Goal: Task Accomplishment & Management: Use online tool/utility

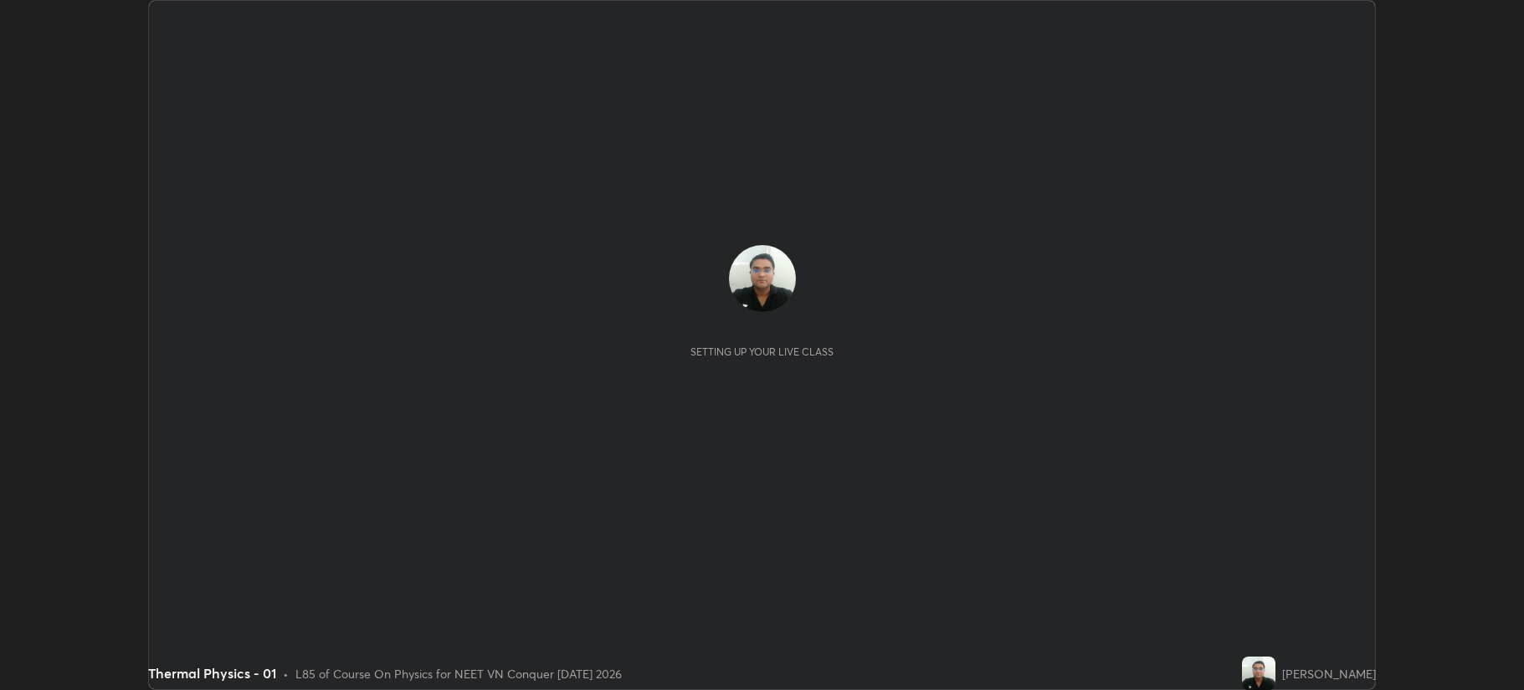
scroll to position [690, 1523]
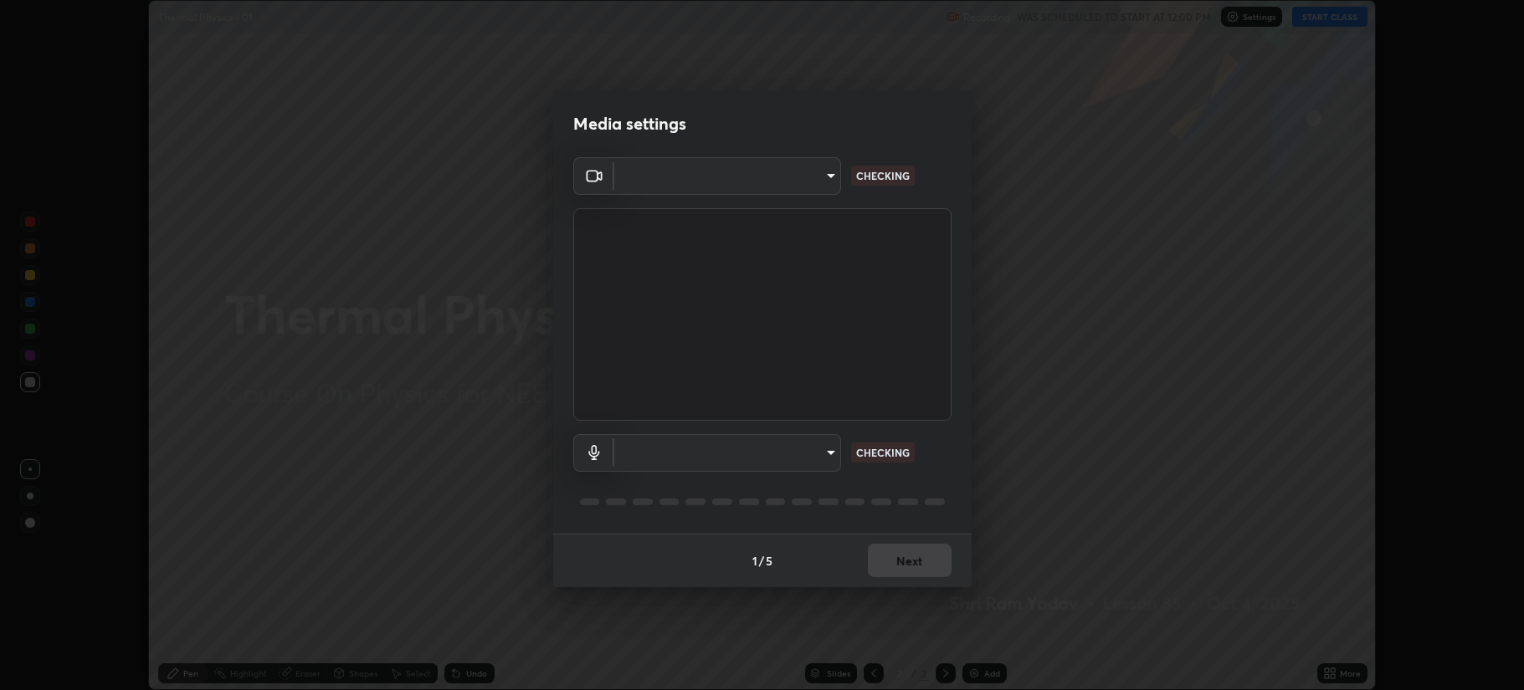
type input "b514d6723dd4d3c471526cd53b1784ca3f70d9044c5aa72a57affb8596088c16"
type input "4b0bcb73a5cd5ad7ac8f15a43def5814917f8cfc26a0fcb8ea41dee10f63b9ca"
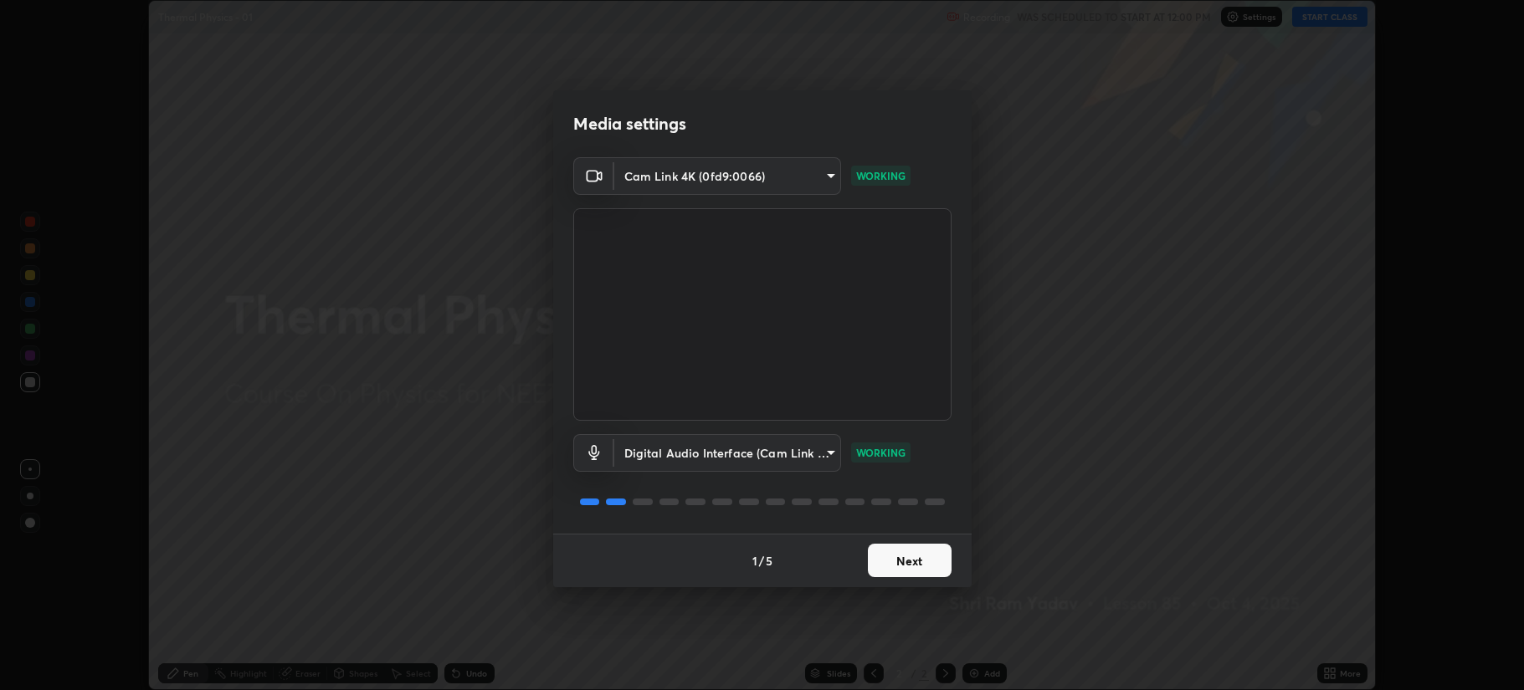
click at [886, 556] on button "Next" at bounding box center [910, 560] width 84 height 33
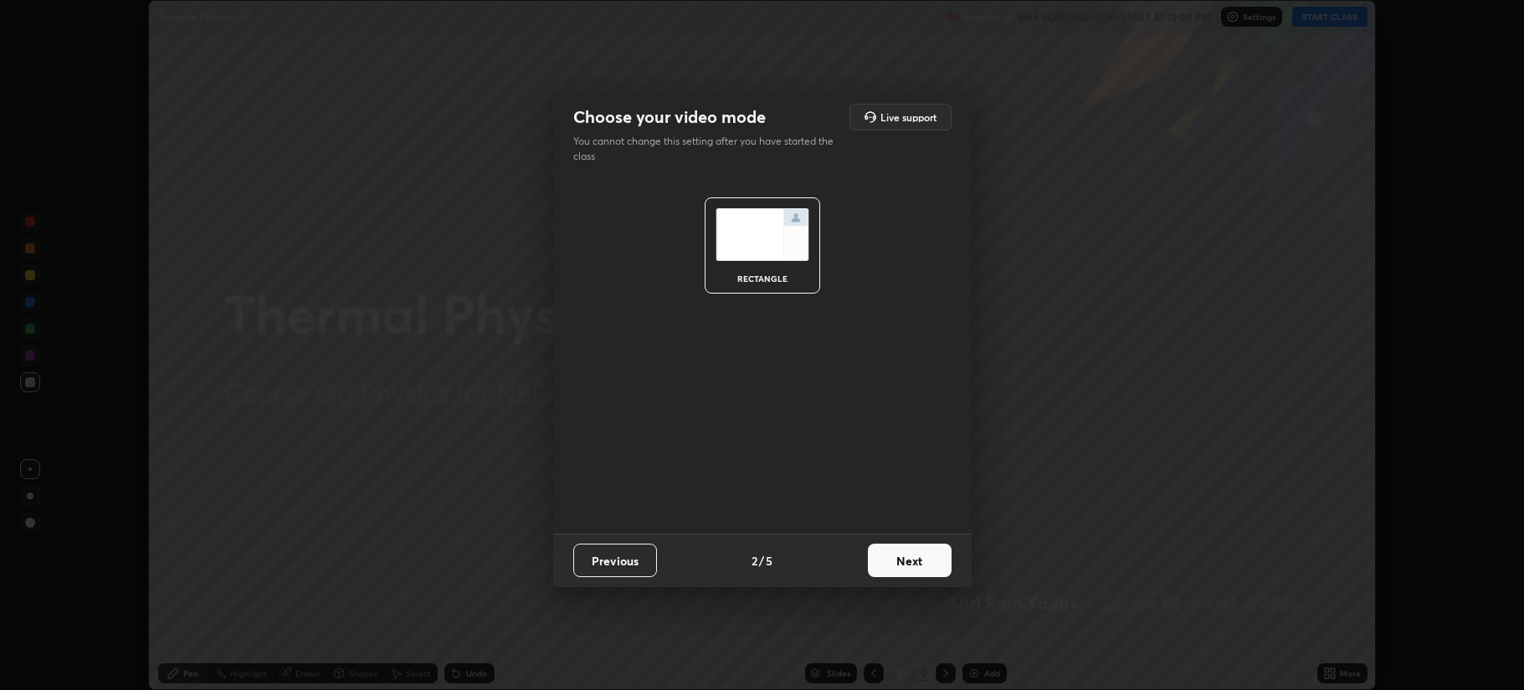
click at [890, 557] on button "Next" at bounding box center [910, 560] width 84 height 33
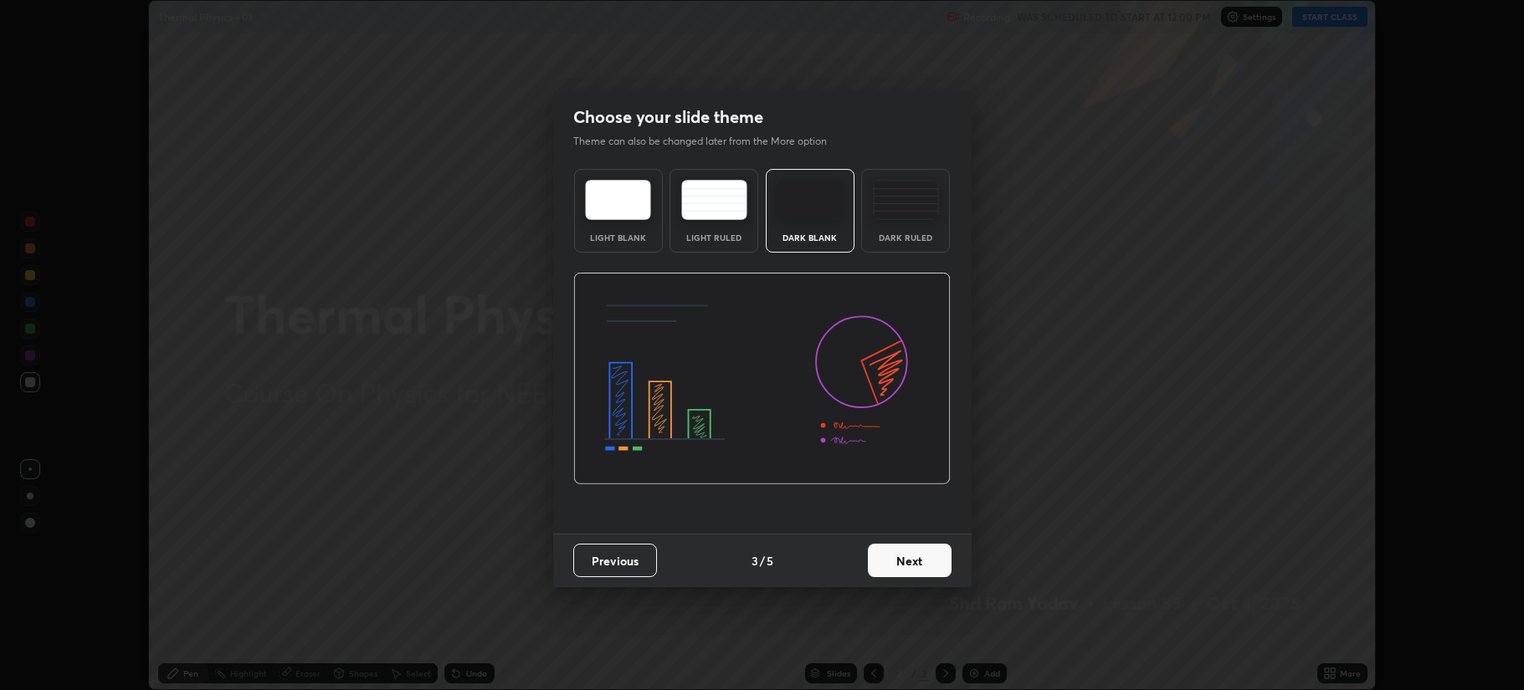
click at [893, 559] on button "Next" at bounding box center [910, 560] width 84 height 33
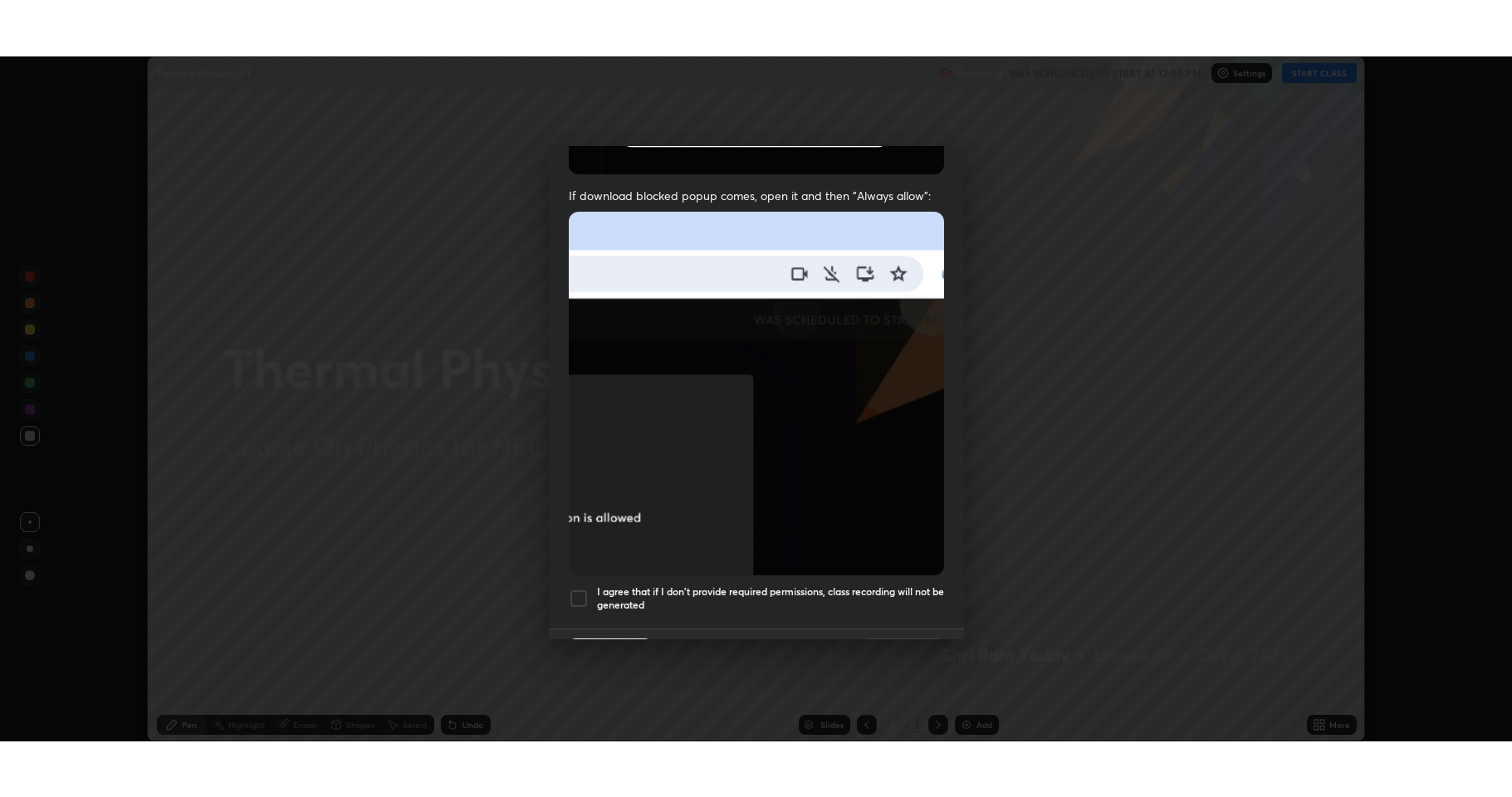
scroll to position [337, 0]
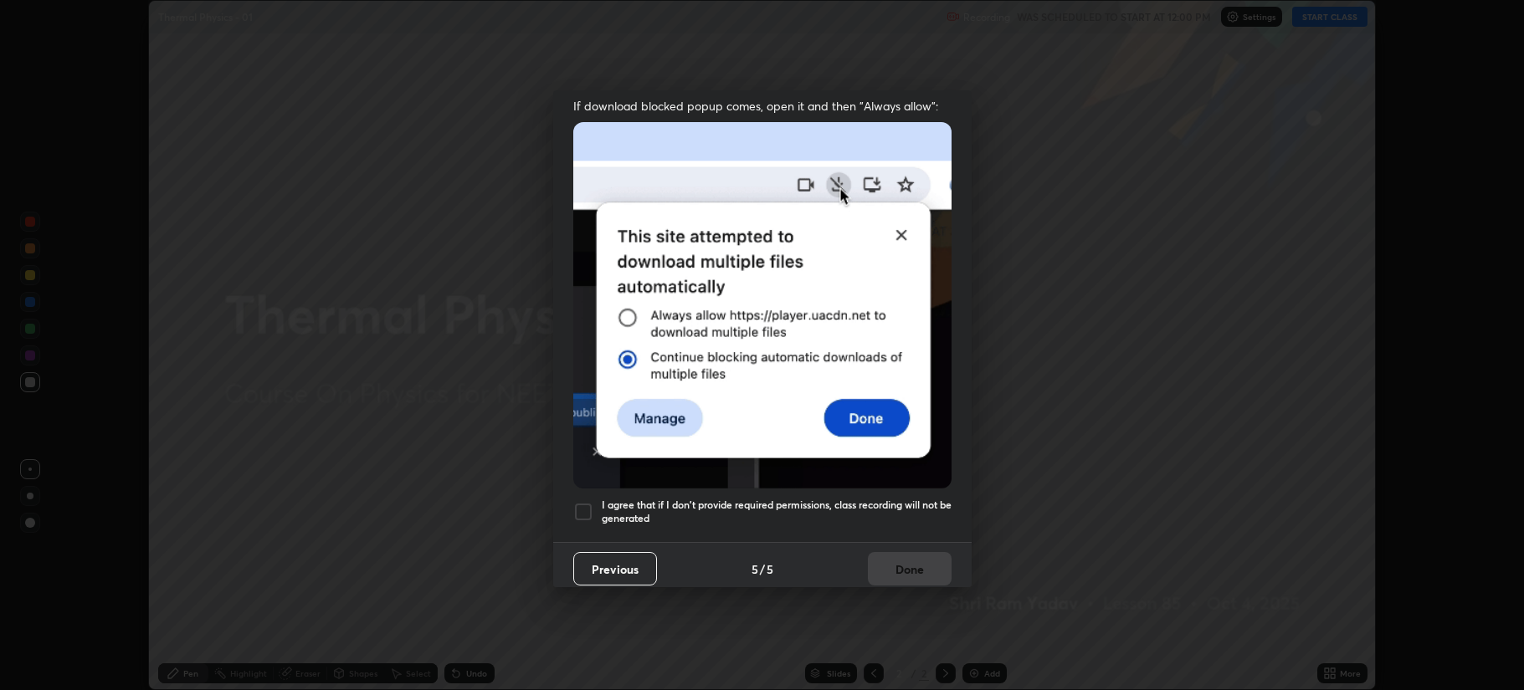
click at [584, 502] on div at bounding box center [583, 512] width 20 height 20
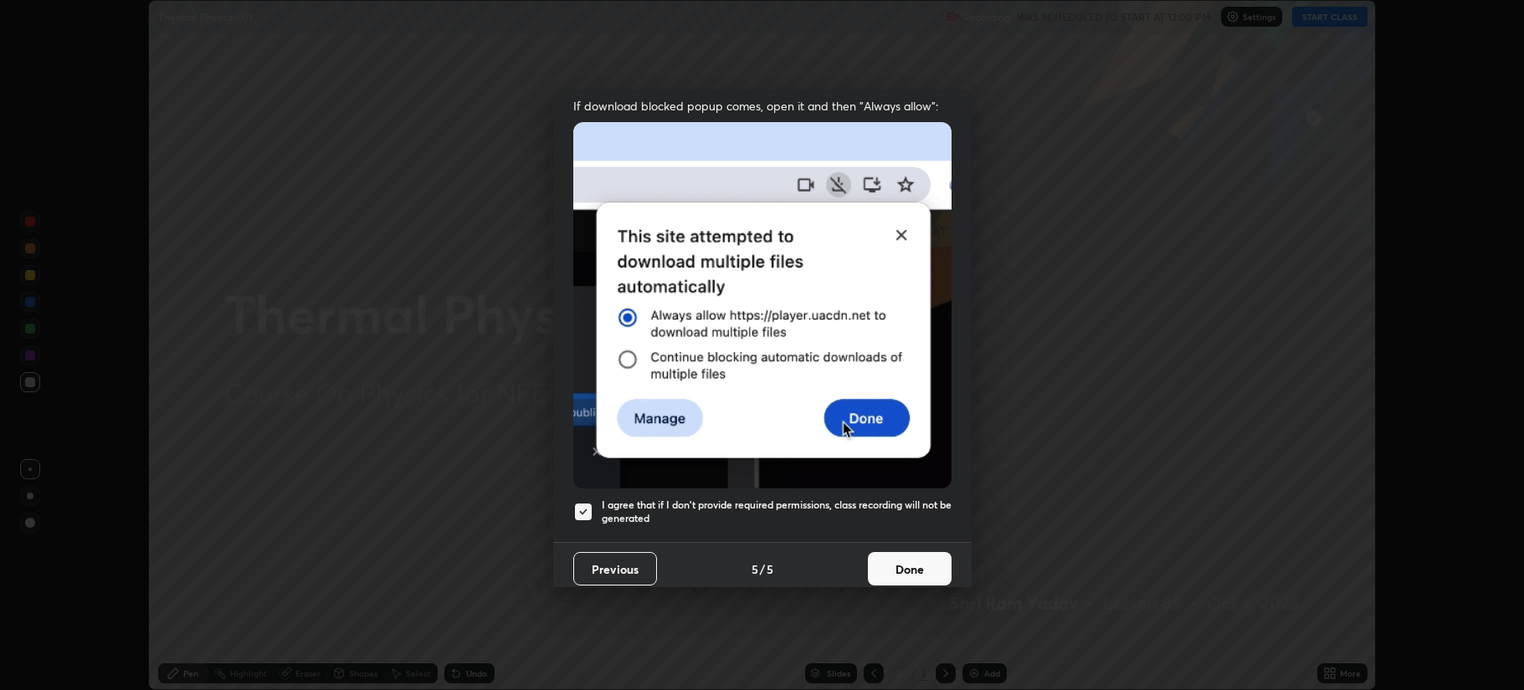
click at [873, 552] on button "Done" at bounding box center [910, 568] width 84 height 33
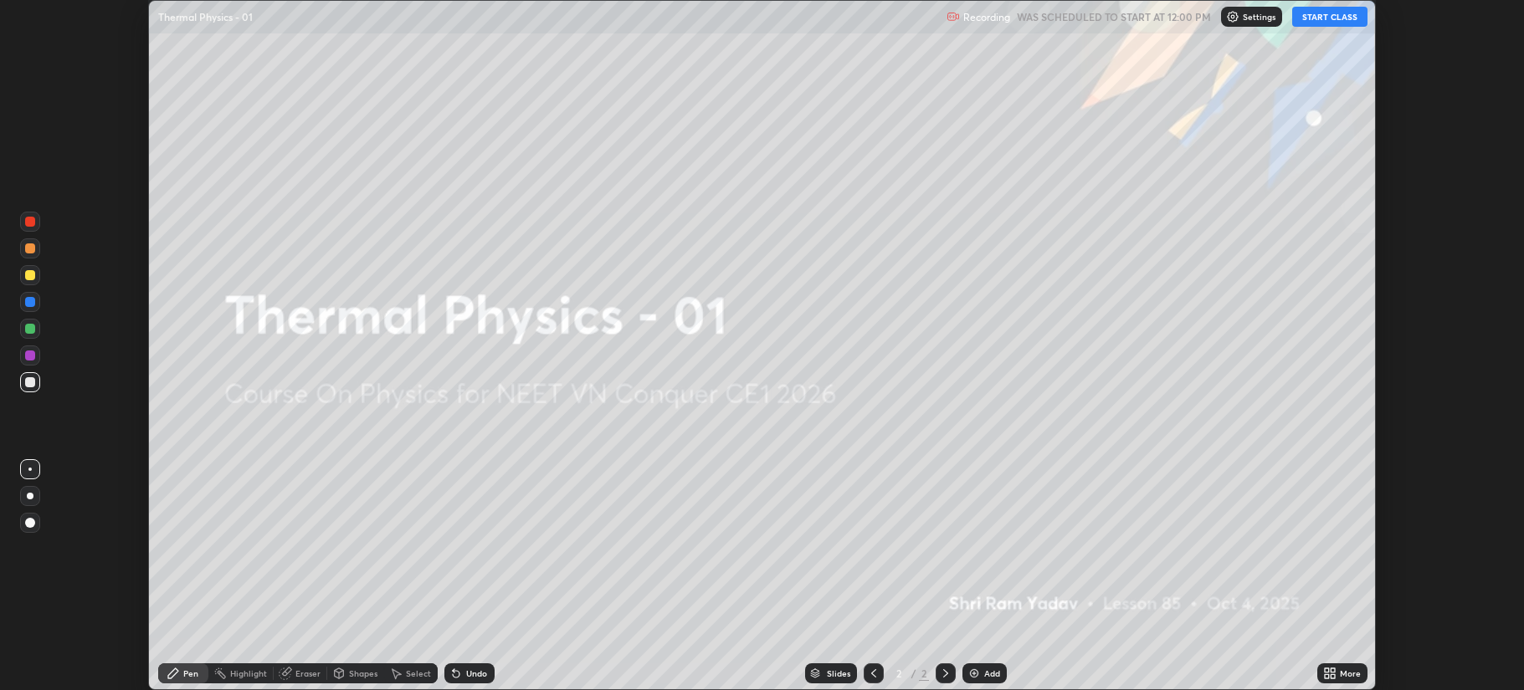
click at [1310, 20] on button "START CLASS" at bounding box center [1329, 17] width 75 height 20
click at [1332, 670] on icon at bounding box center [1332, 671] width 4 height 4
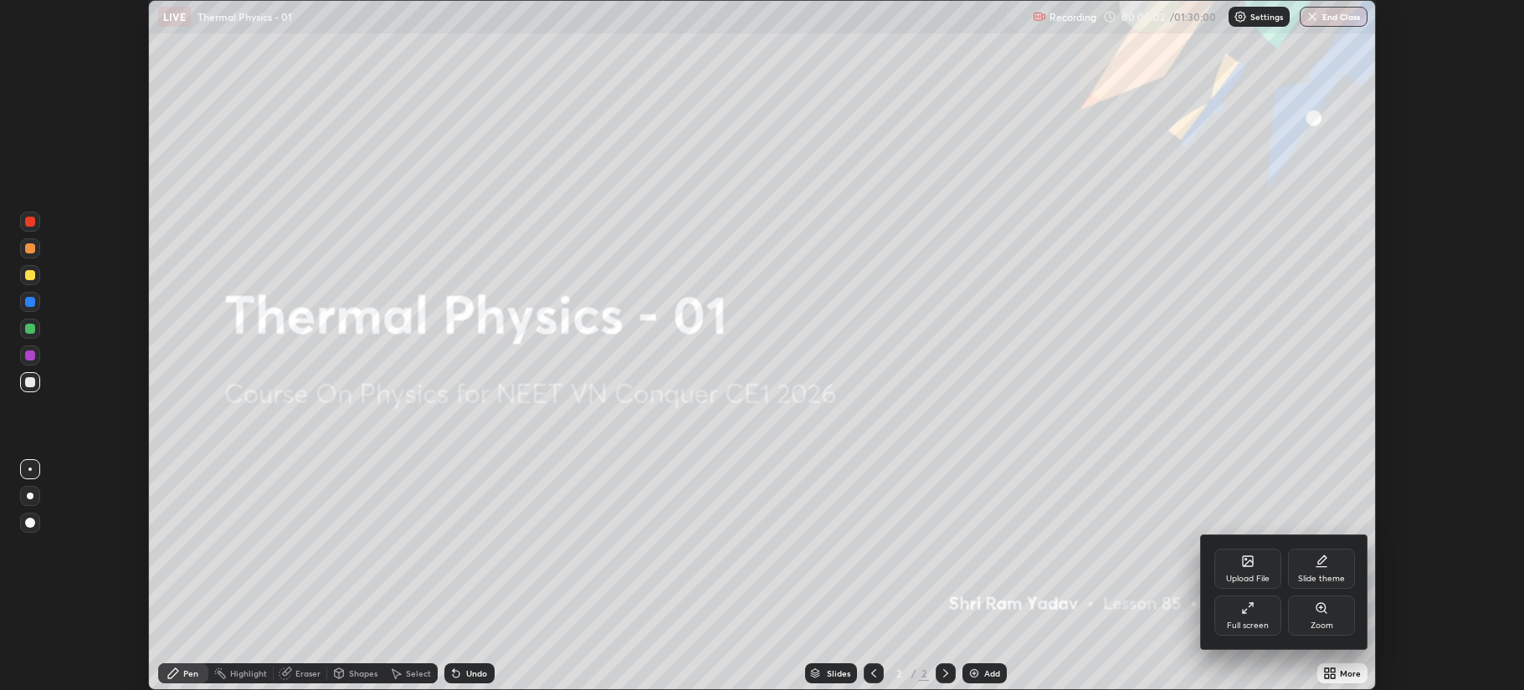
click at [1242, 608] on icon at bounding box center [1247, 608] width 13 height 13
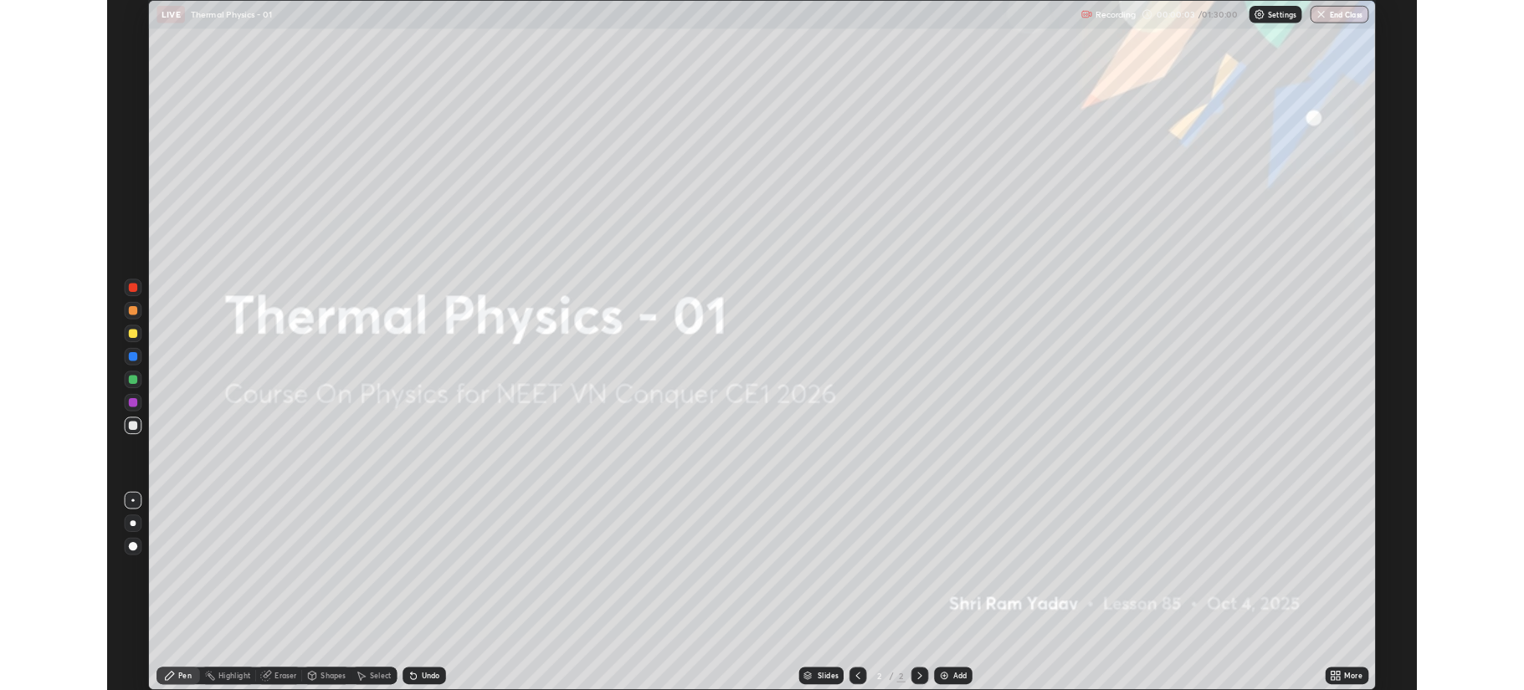
scroll to position [803, 1524]
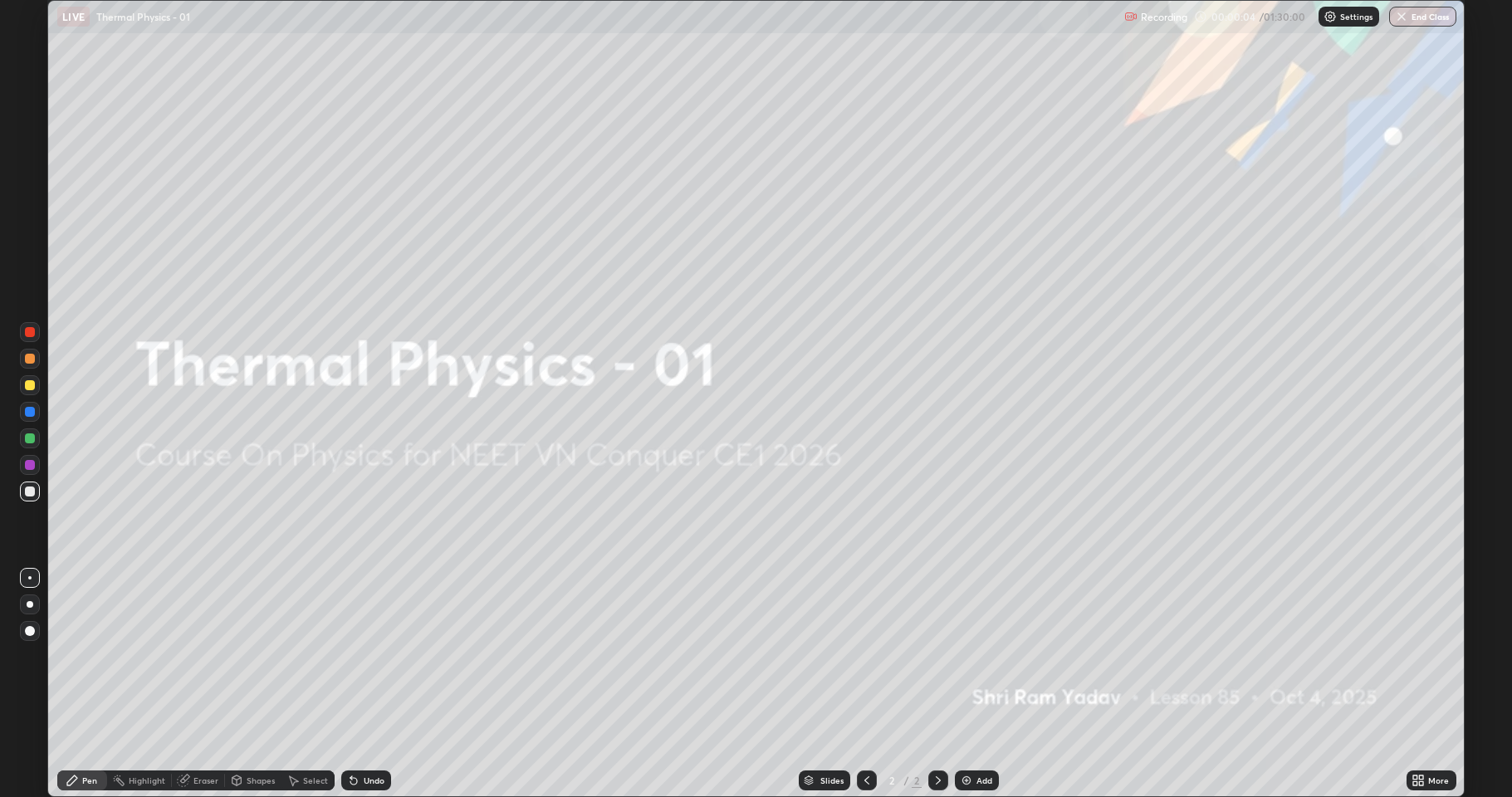
click at [972, 685] on div "Add" at bounding box center [976, 781] width 44 height 20
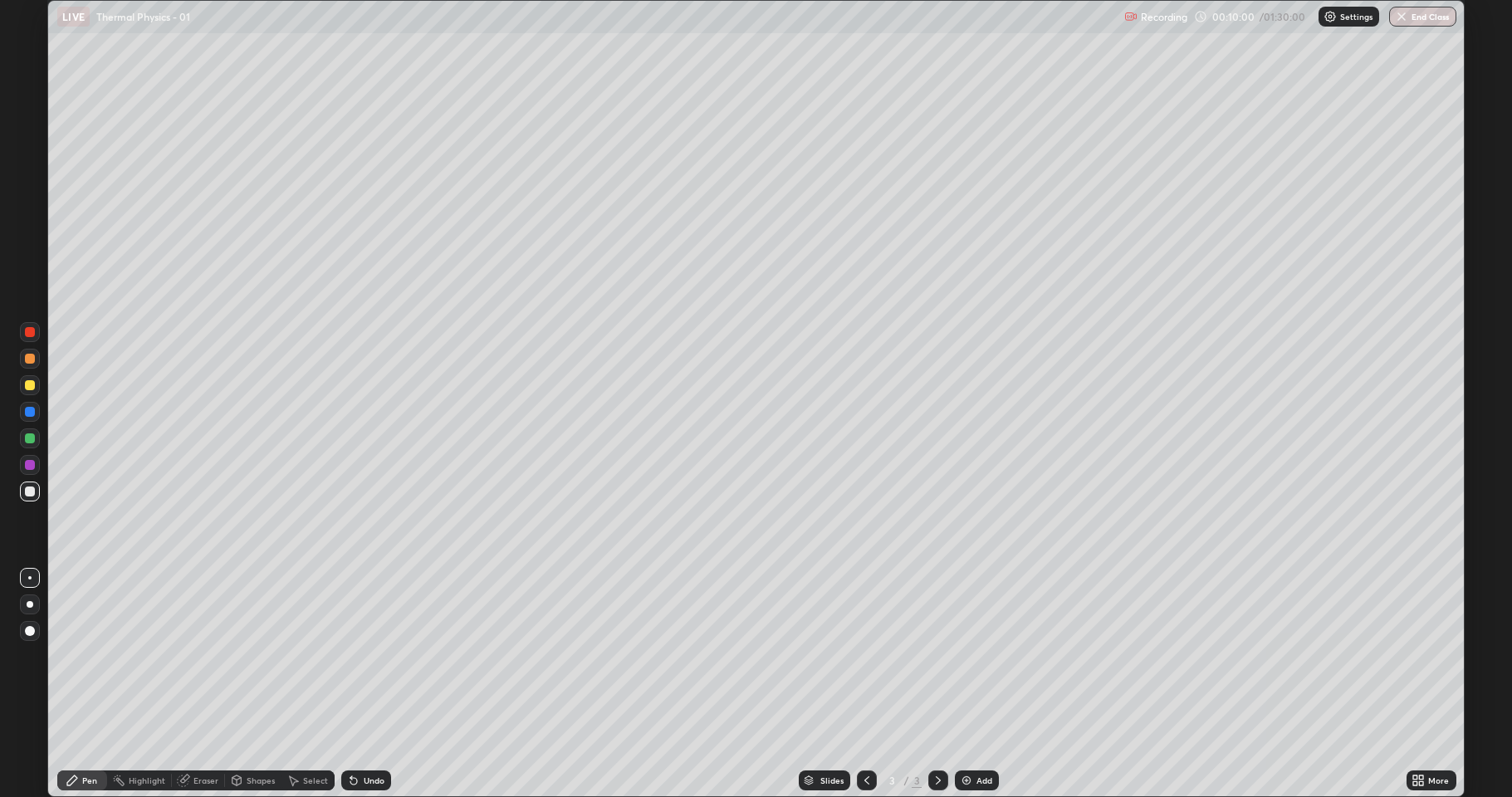
click at [1422, 685] on icon at bounding box center [1422, 778] width 4 height 4
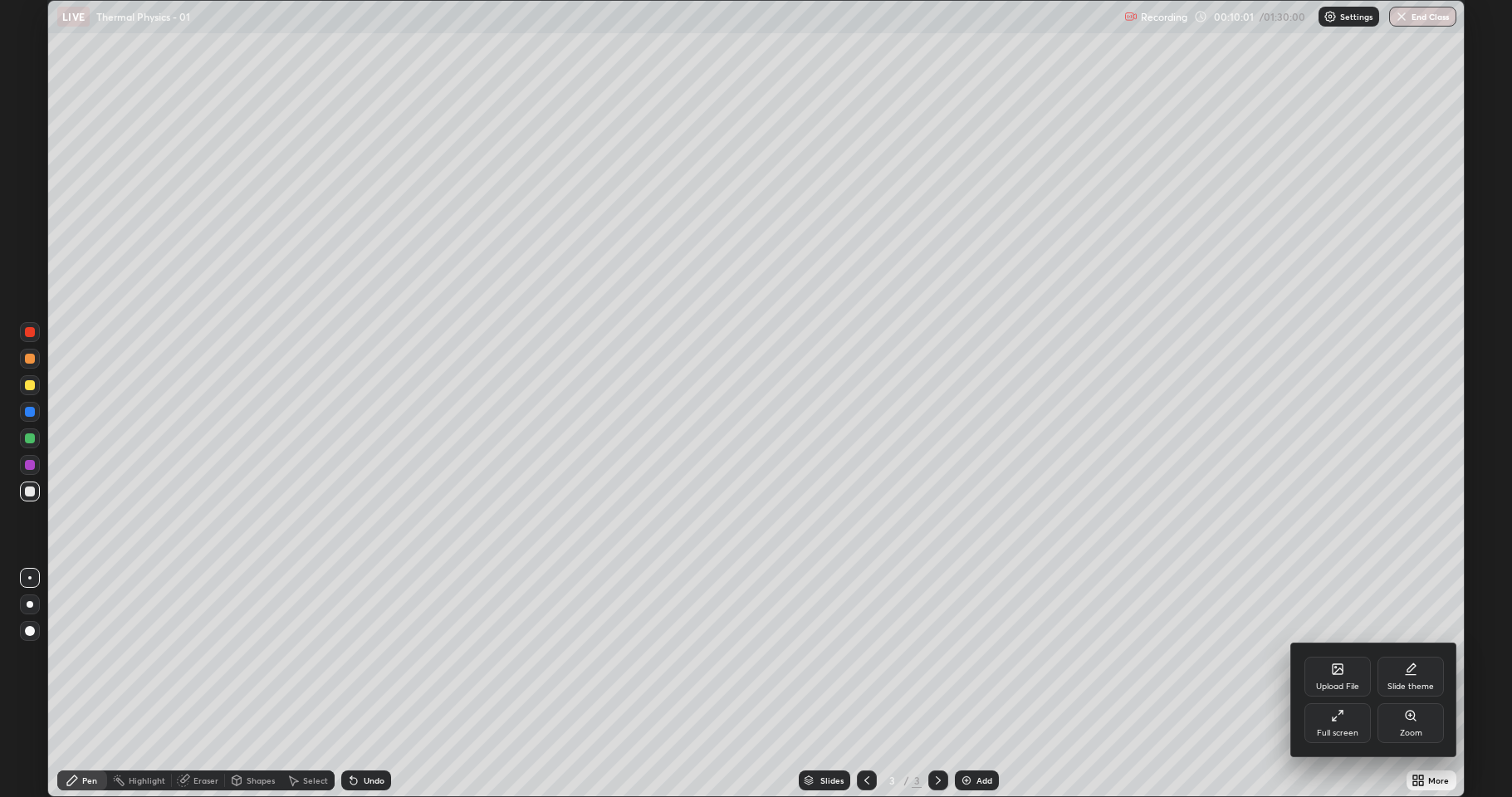
click at [1343, 685] on icon at bounding box center [1336, 716] width 13 height 13
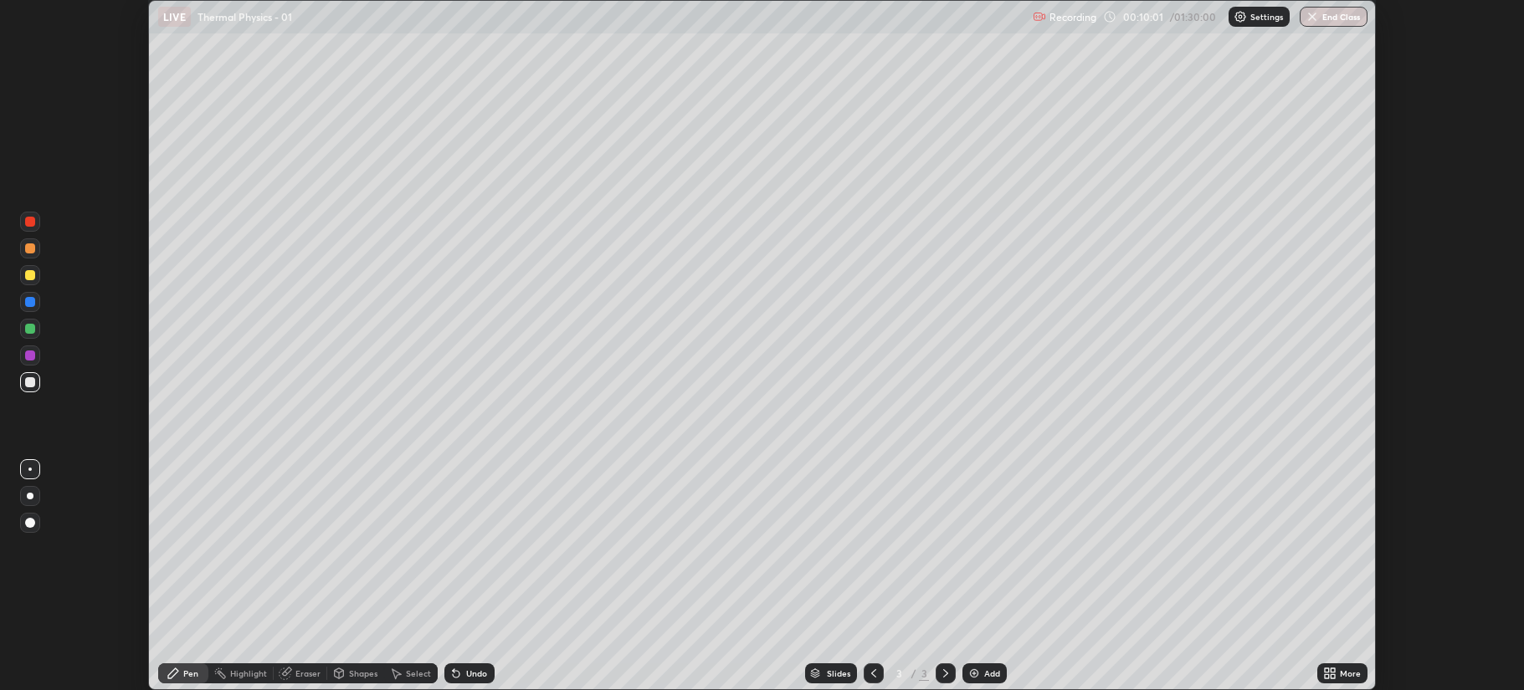
scroll to position [82988, 82154]
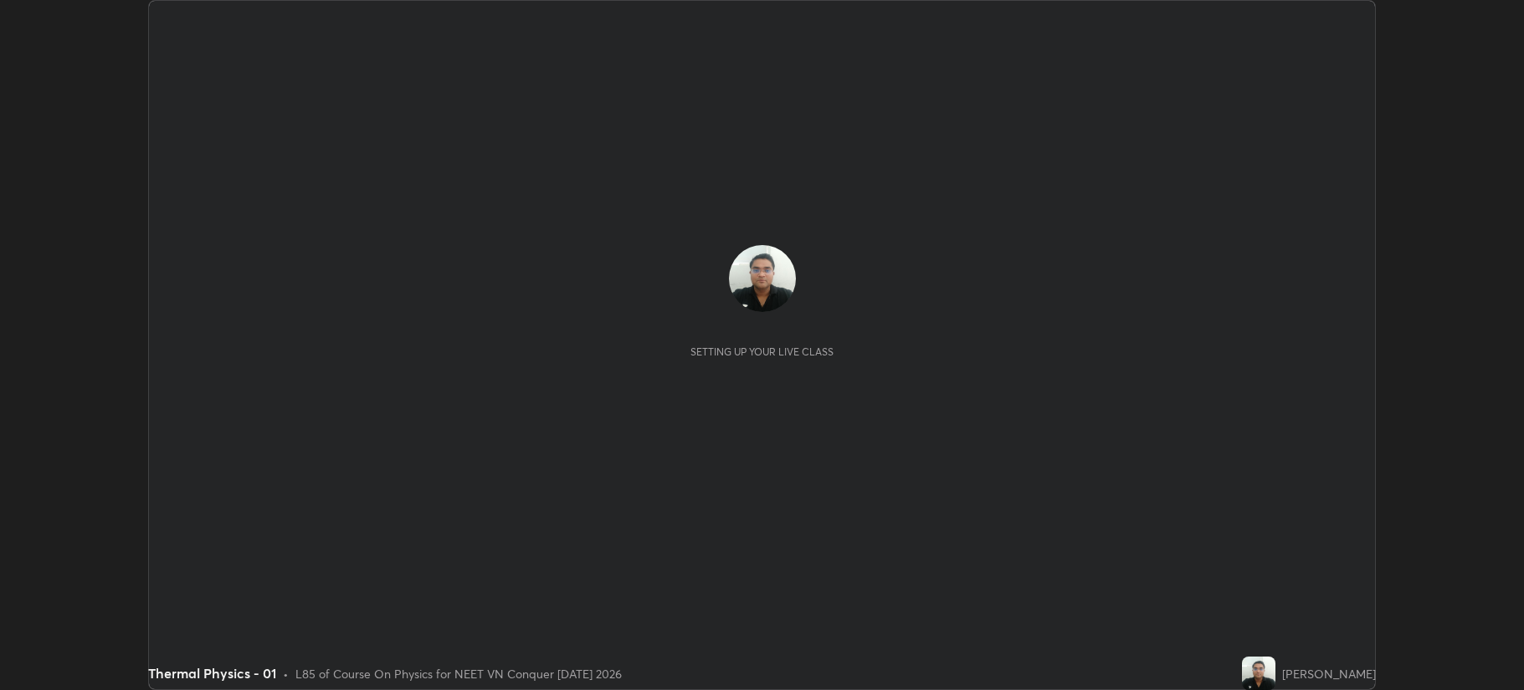
scroll to position [690, 1523]
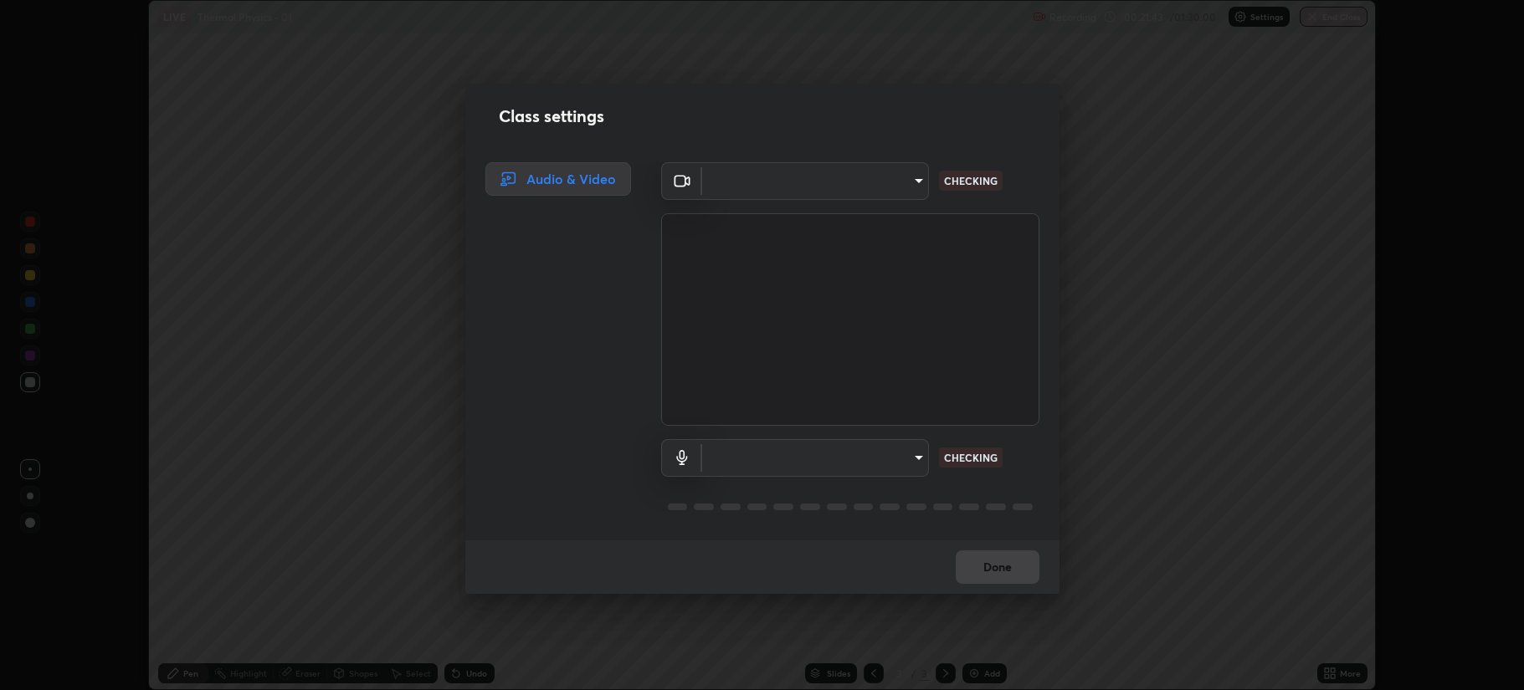
type input "b514d6723dd4d3c471526cd53b1784ca3f70d9044c5aa72a57affb8596088c16"
type input "4b0bcb73a5cd5ad7ac8f15a43def5814917f8cfc26a0fcb8ea41dee10f63b9ca"
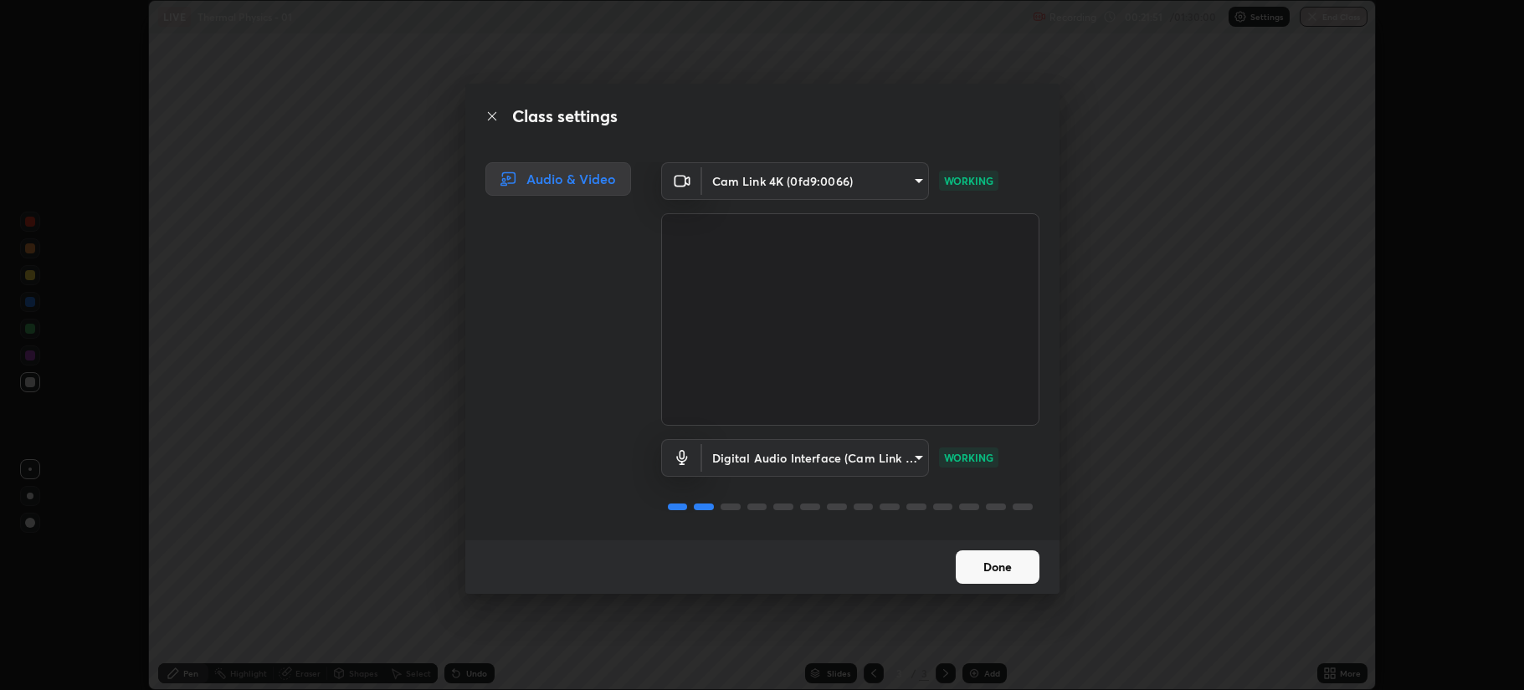
click at [982, 561] on button "Done" at bounding box center [998, 567] width 84 height 33
